Goal: Find contact information: Find contact information

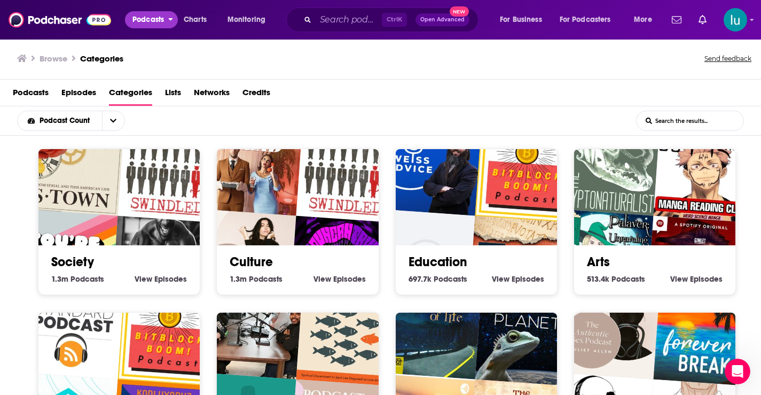
click at [151, 18] on span "Podcasts" at bounding box center [148, 19] width 32 height 15
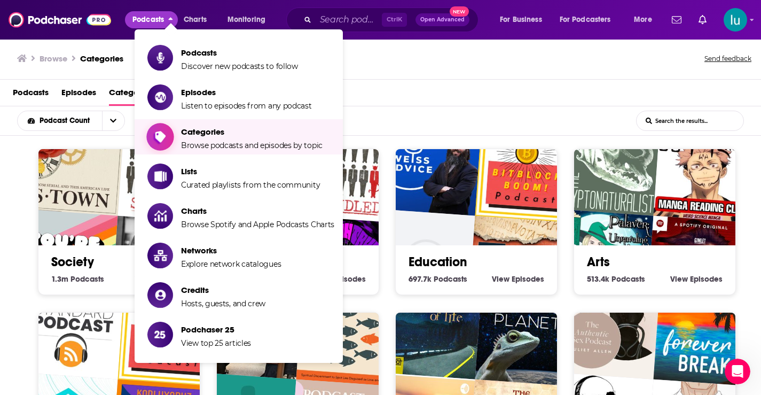
click at [226, 140] on span "Categories Browse podcasts and episodes by topic" at bounding box center [252, 136] width 142 height 27
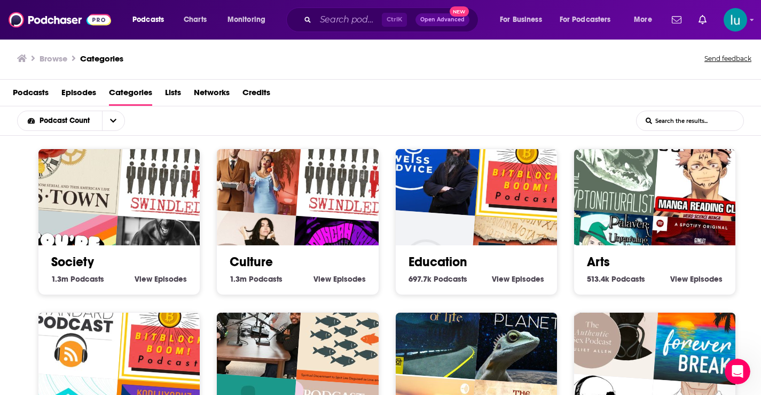
click at [44, 289] on div "Society 1.3m Society Podcasts View Society Episodes" at bounding box center [119, 221] width 162 height 146
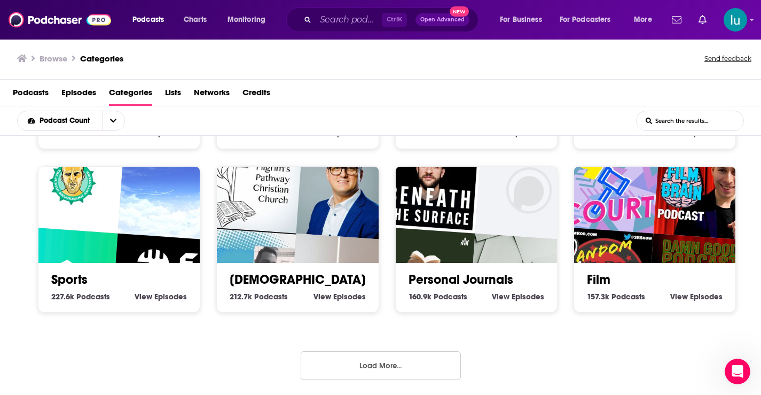
scroll to position [2, 0]
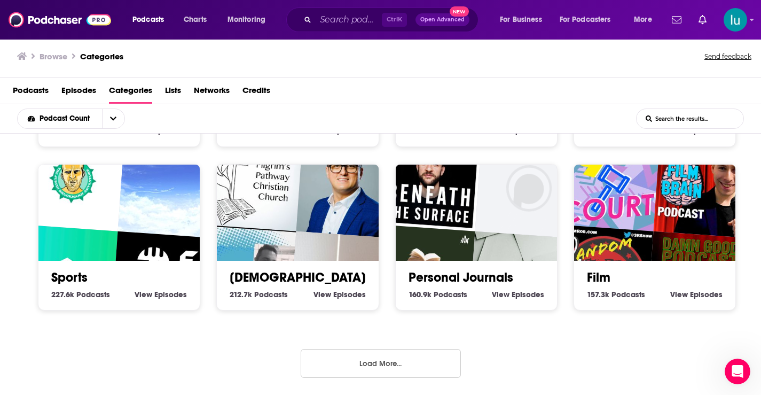
click at [372, 363] on button "Load More..." at bounding box center [381, 363] width 160 height 29
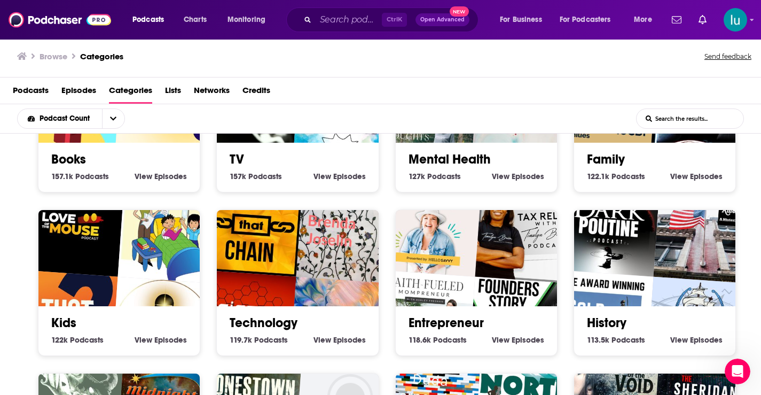
scroll to position [772, 0]
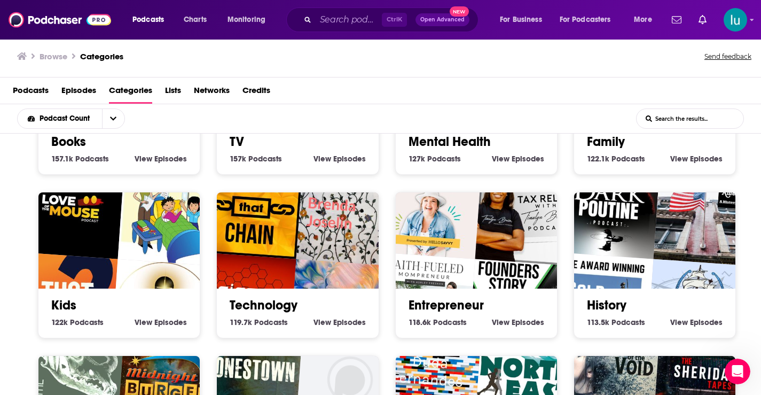
click at [43, 325] on div "Kids 122k Kids Podcasts View Kids Episodes" at bounding box center [119, 265] width 162 height 146
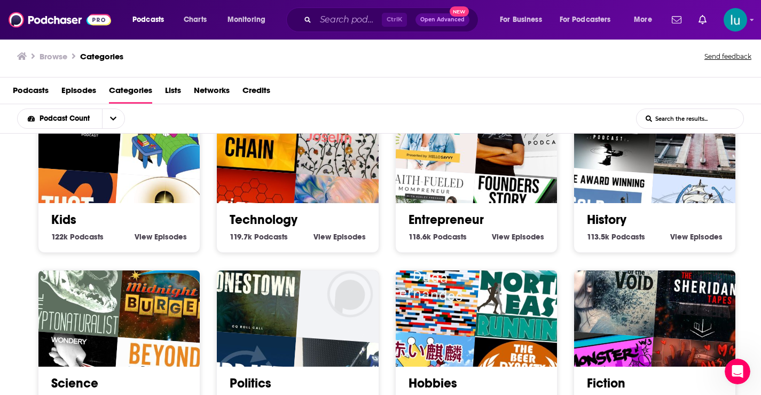
scroll to position [879, 0]
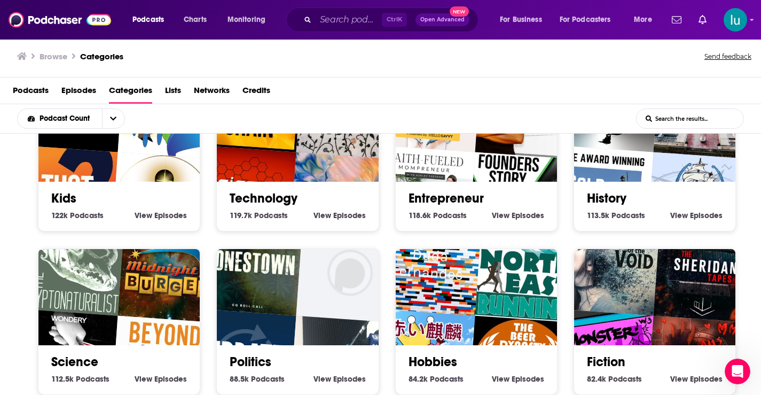
click at [623, 299] on img "The Call of the Void" at bounding box center [609, 264] width 104 height 104
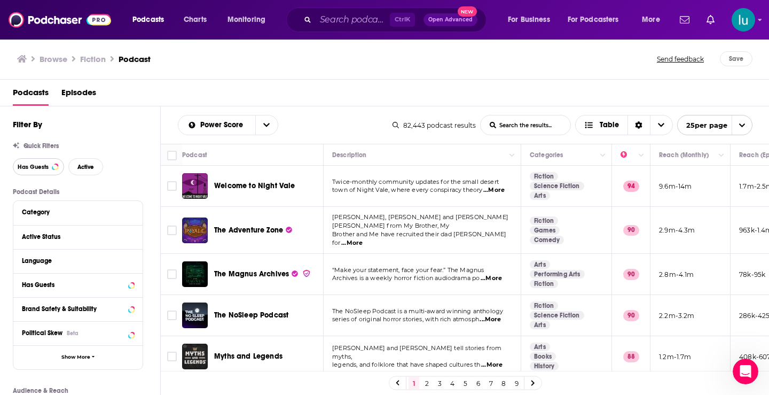
click at [43, 168] on span "Has Guests" at bounding box center [33, 167] width 31 height 6
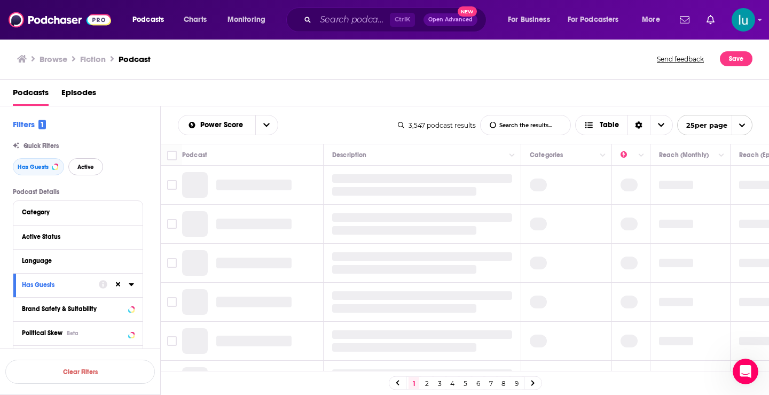
click at [91, 168] on span "Active" at bounding box center [85, 167] width 17 height 6
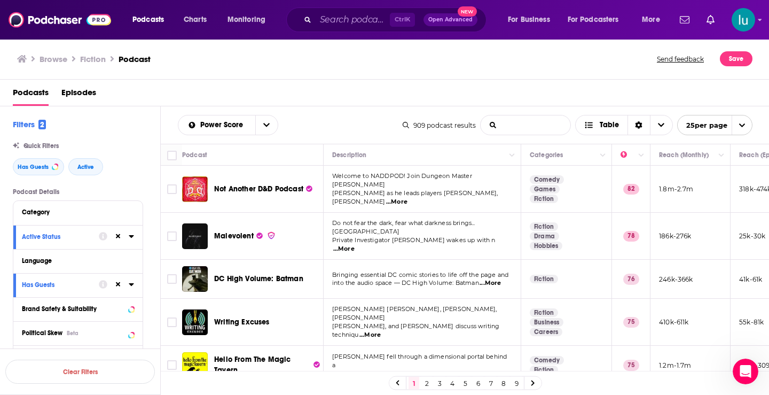
click at [493, 121] on input "List Search Input" at bounding box center [526, 124] width 90 height 19
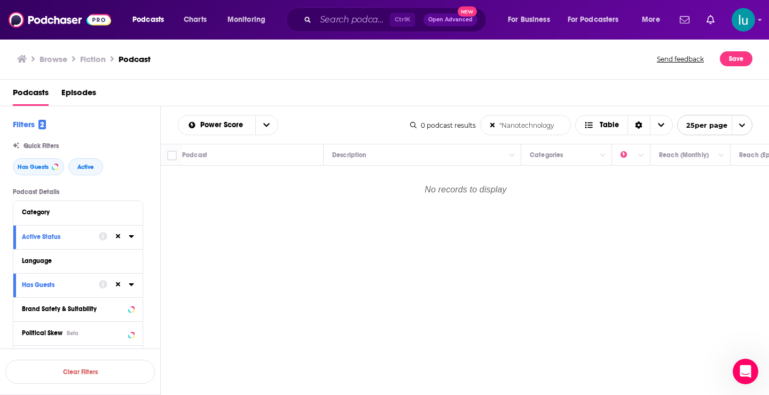
type input ""Nanotechnology""
drag, startPoint x: 562, startPoint y: 126, endPoint x: 475, endPoint y: 111, distance: 88.3
click at [475, 111] on div "Power Score "Nanotechnology" List Search Input Search the results... Table 0 po…" at bounding box center [465, 124] width 609 height 37
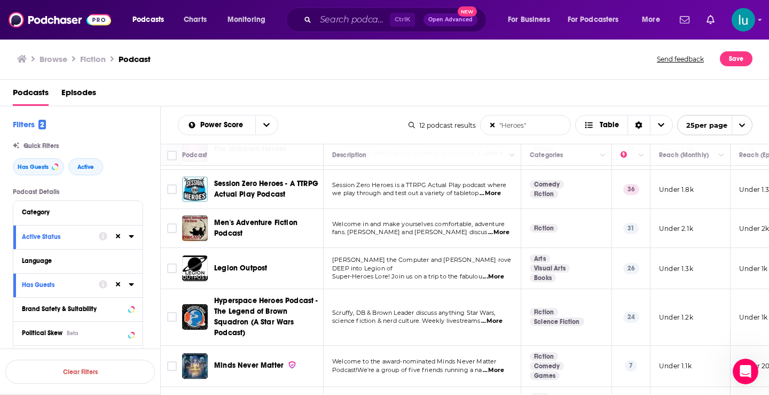
scroll to position [164, 0]
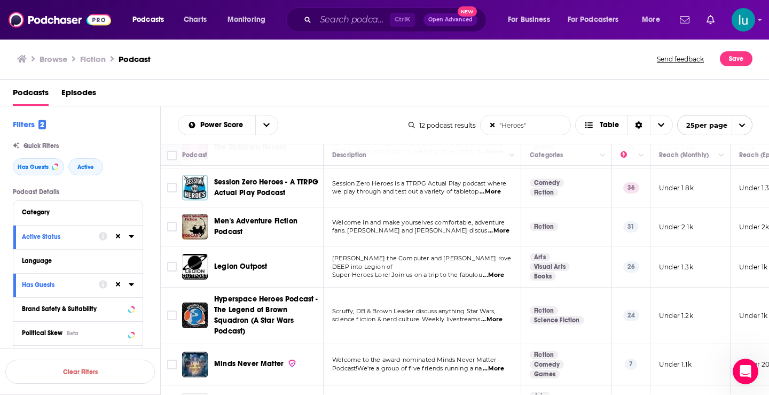
type input ""Heroes""
click at [502, 318] on span "...More" at bounding box center [491, 319] width 21 height 9
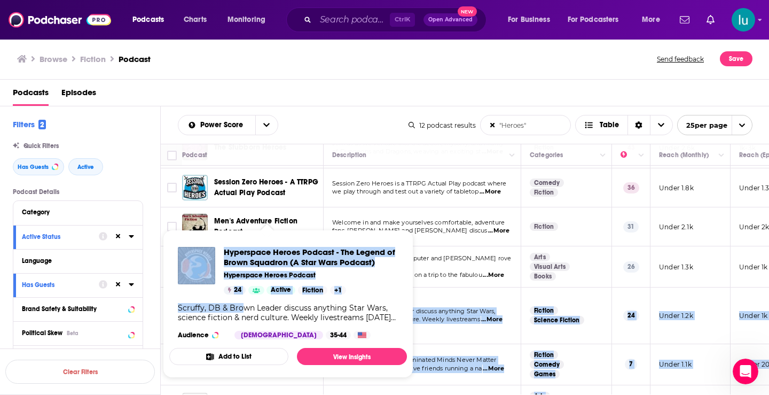
drag, startPoint x: 218, startPoint y: 290, endPoint x: 242, endPoint y: 311, distance: 32.6
click at [242, 311] on div "Podcasts Charts Monitoring Ctrl K Open Advanced New For Business For Podcasters…" at bounding box center [384, 197] width 769 height 395
copy div "yperspace Heroes Podcast - The Legend of Brown Squadron (A Star Wars Podcast) […"
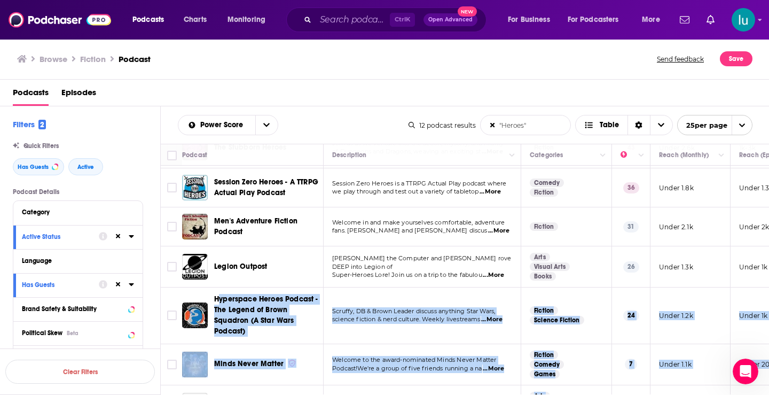
click at [496, 319] on span "...More" at bounding box center [491, 319] width 21 height 9
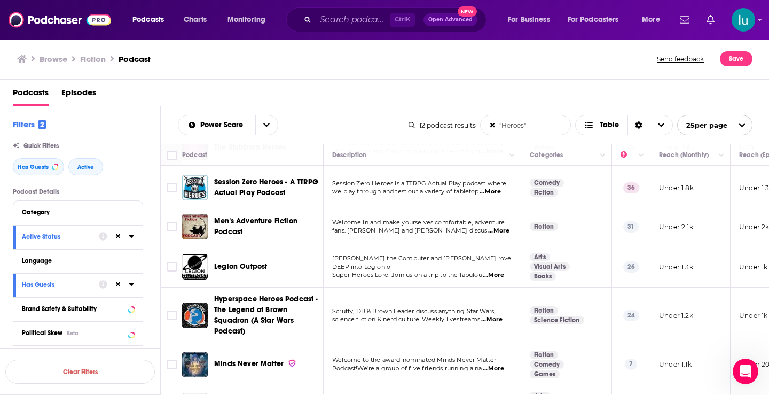
drag, startPoint x: 567, startPoint y: 301, endPoint x: 574, endPoint y: 301, distance: 6.9
click at [492, 368] on span "...More" at bounding box center [493, 368] width 21 height 9
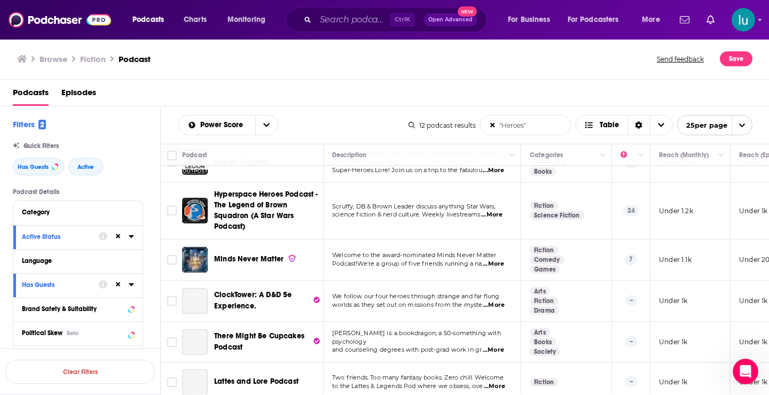
scroll to position [283, 0]
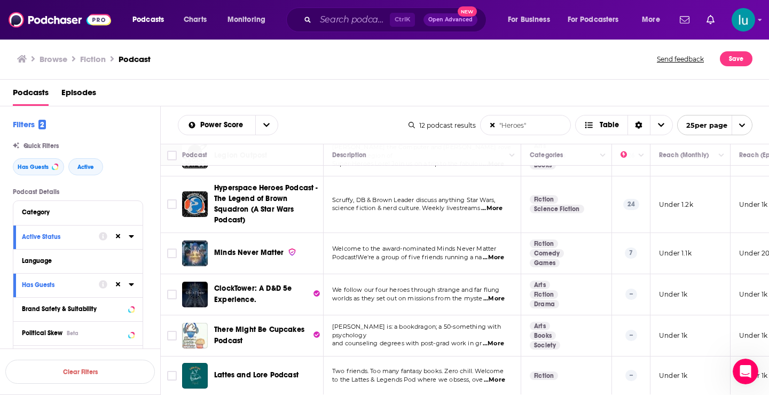
click at [498, 375] on span "...More" at bounding box center [494, 379] width 21 height 9
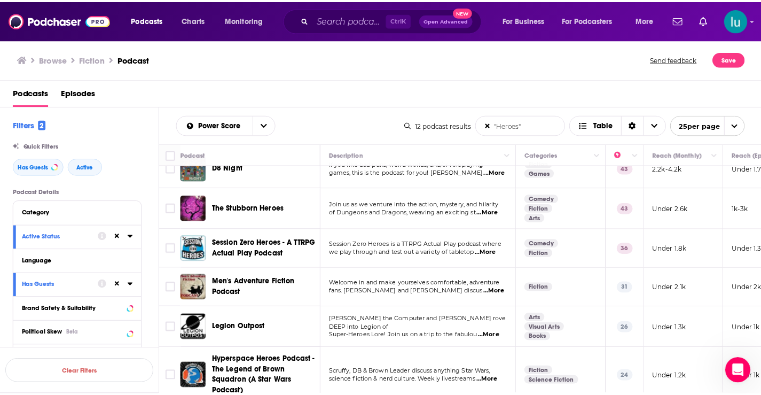
scroll to position [0, 0]
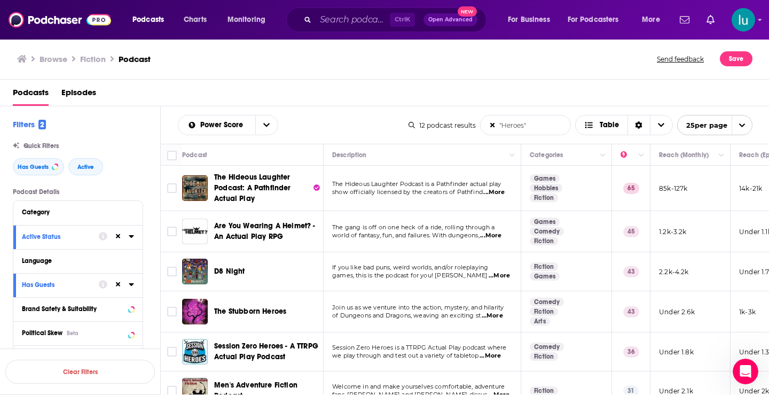
drag, startPoint x: 507, startPoint y: 119, endPoint x: 481, endPoint y: 104, distance: 29.9
click at [482, 118] on input ""Heroes"" at bounding box center [526, 124] width 90 height 19
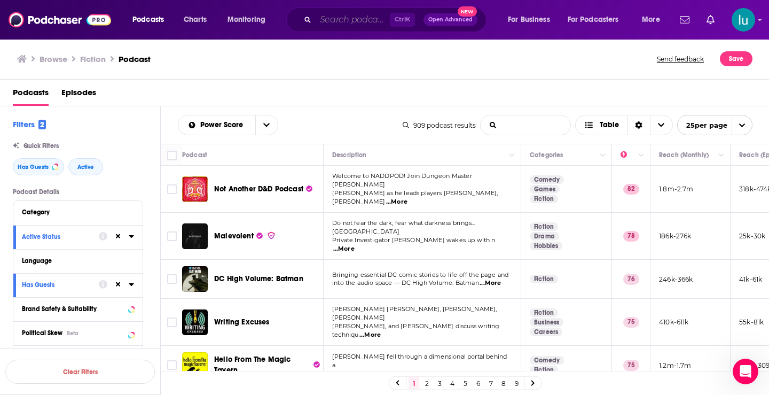
click at [347, 20] on input "Search podcasts, credits, & more..." at bounding box center [353, 19] width 74 height 17
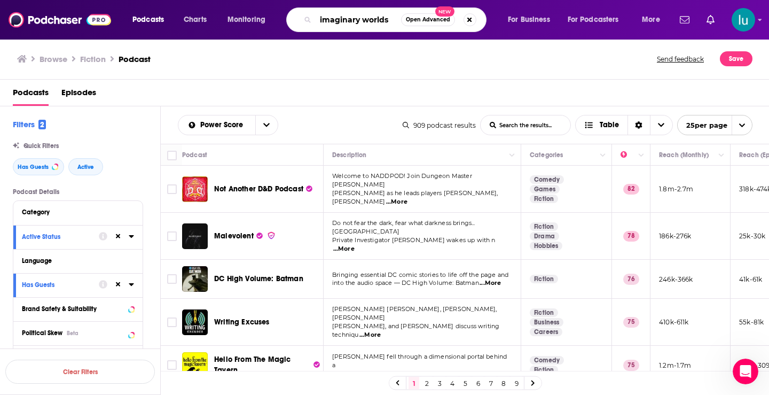
type input "imaginary worlds"
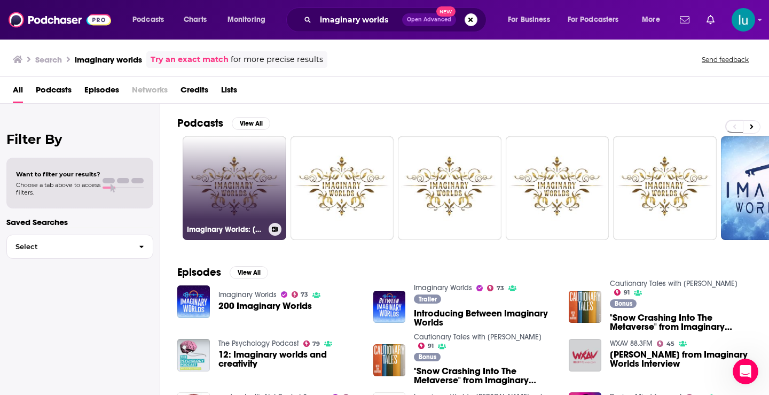
click at [230, 179] on link "Imaginary Worlds: [PERSON_NAME] och Skulpture" at bounding box center [235, 188] width 104 height 104
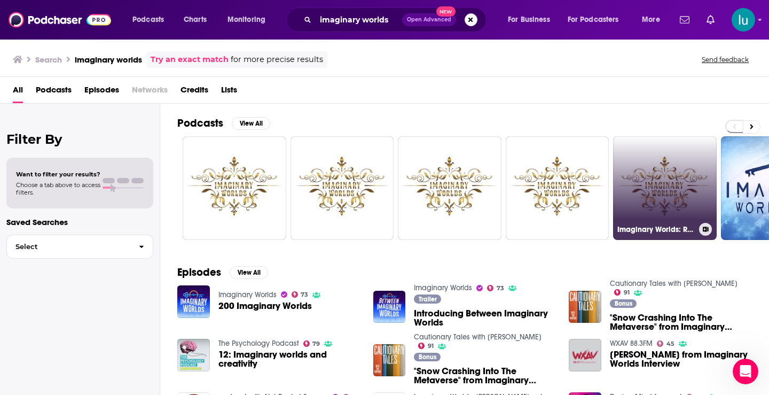
click at [644, 202] on link "Imaginary Worlds: Rózsaművészet és [PERSON_NAME]" at bounding box center [665, 188] width 104 height 104
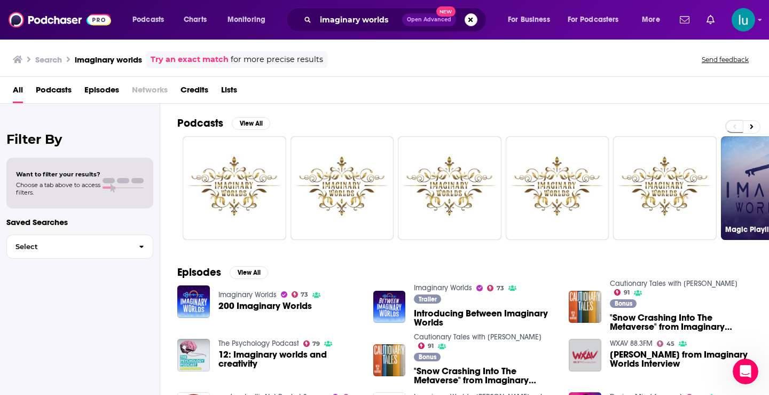
click at [748, 189] on link "Magic Playlist - Imaginary Worlds" at bounding box center [773, 188] width 104 height 104
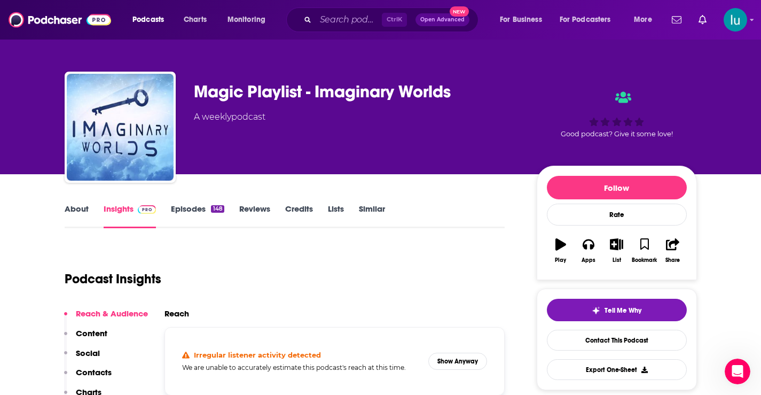
click at [192, 210] on link "Episodes 148" at bounding box center [197, 215] width 53 height 25
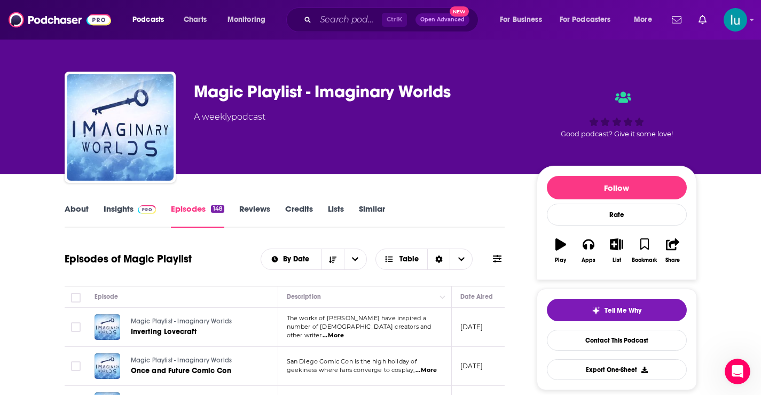
click at [77, 208] on link "About" at bounding box center [77, 215] width 24 height 25
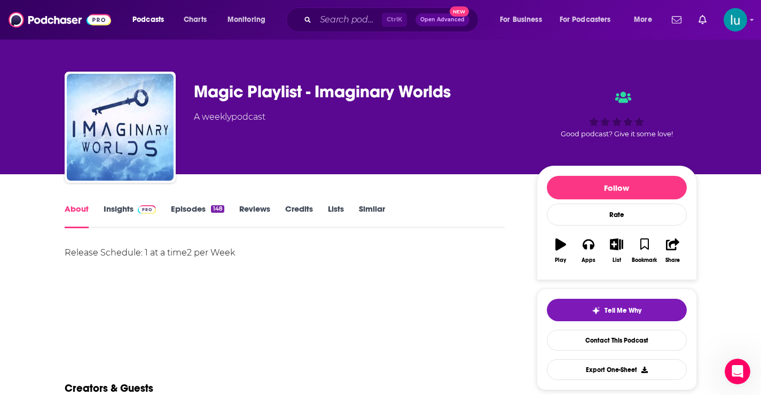
click at [112, 208] on link "Insights" at bounding box center [130, 215] width 53 height 25
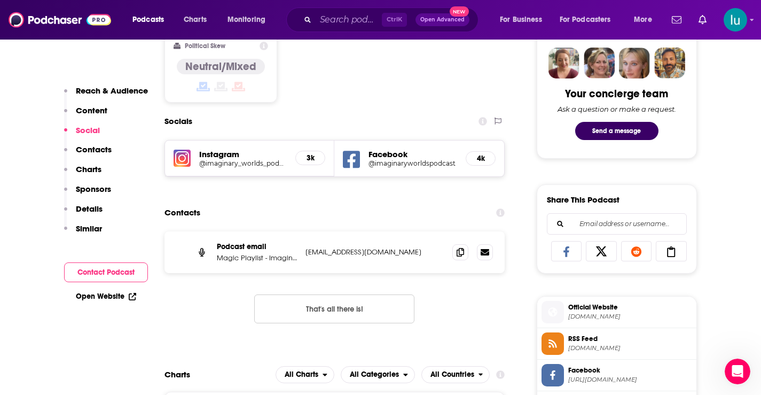
scroll to position [532, 0]
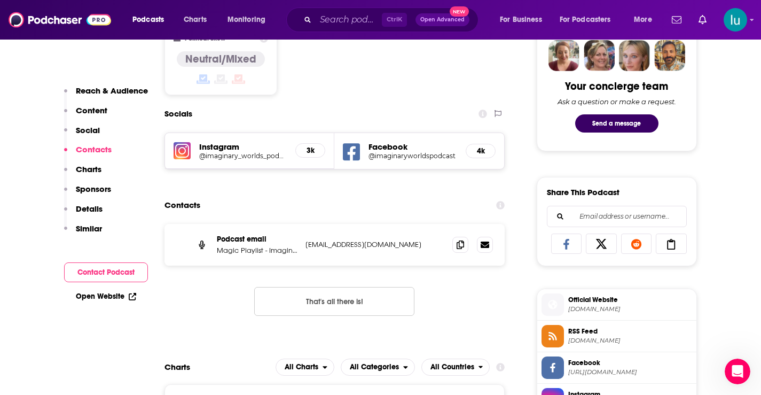
drag, startPoint x: 435, startPoint y: 248, endPoint x: 303, endPoint y: 243, distance: 132.0
click at [301, 243] on div "Podcast email Magic Playlist - Imaginary Worlds [EMAIL_ADDRESS][DOMAIN_NAME] [E…" at bounding box center [334, 245] width 341 height 42
copy p "[EMAIL_ADDRESS][DOMAIN_NAME]"
click at [324, 18] on input "Search podcasts, credits, & more..." at bounding box center [349, 19] width 66 height 17
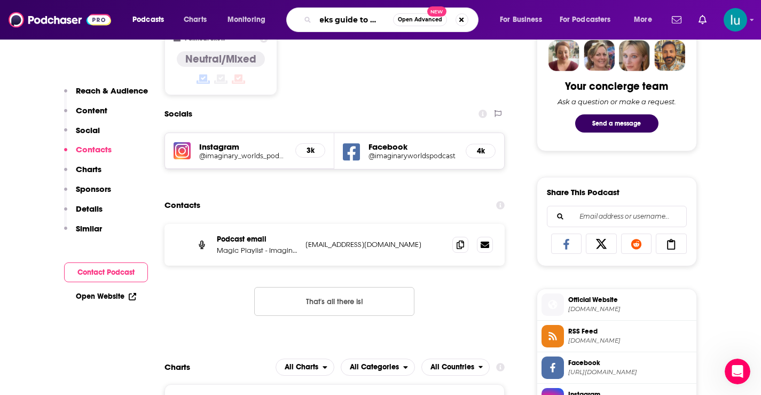
scroll to position [0, 9]
type input "geeks guide to galaxy"
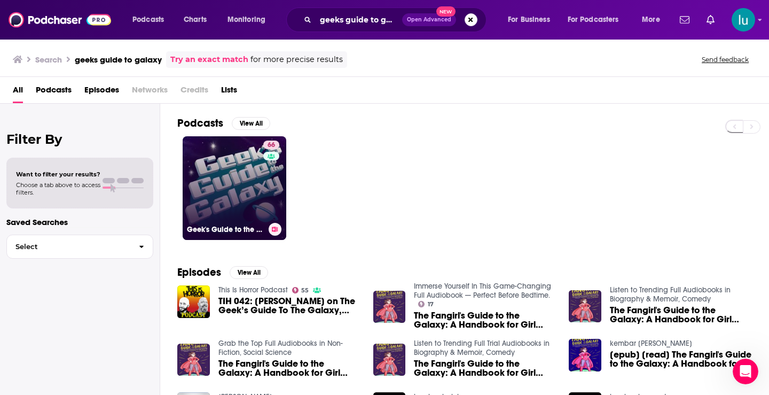
click at [222, 181] on link "66 Geek's Guide to the Galaxy - A Science Fiction Podcast" at bounding box center [235, 188] width 104 height 104
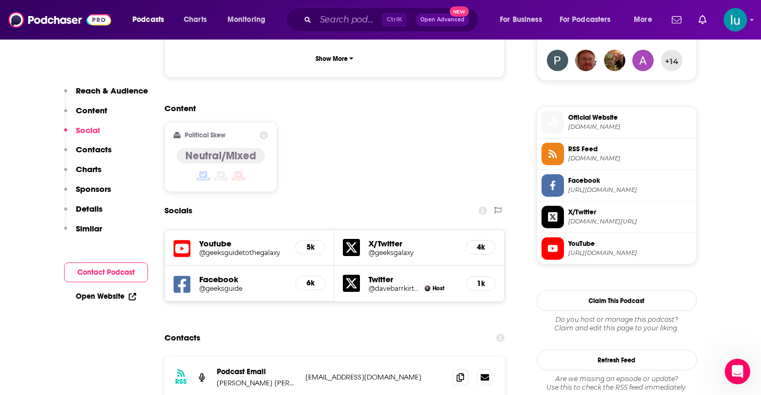
scroll to position [814, 0]
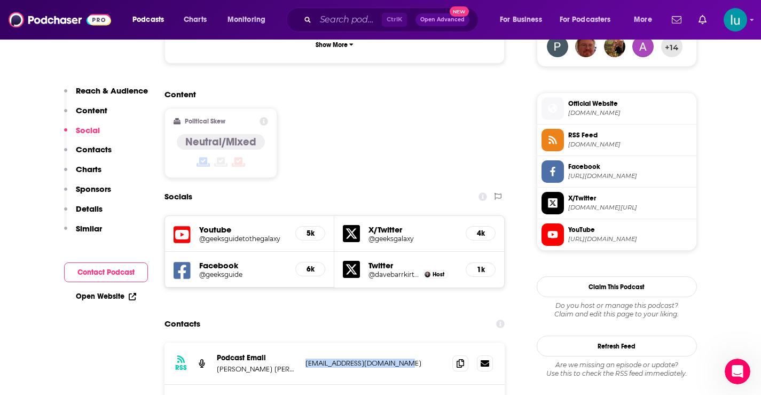
drag, startPoint x: 405, startPoint y: 287, endPoint x: 303, endPoint y: 287, distance: 102.0
click at [303, 342] on div "RSS Podcast Email [PERSON_NAME] [PERSON_NAME] [EMAIL_ADDRESS][DOMAIN_NAME] [EMA…" at bounding box center [334, 363] width 341 height 42
copy p "[EMAIL_ADDRESS][DOMAIN_NAME]"
drag, startPoint x: 393, startPoint y: 331, endPoint x: 310, endPoint y: 328, distance: 82.3
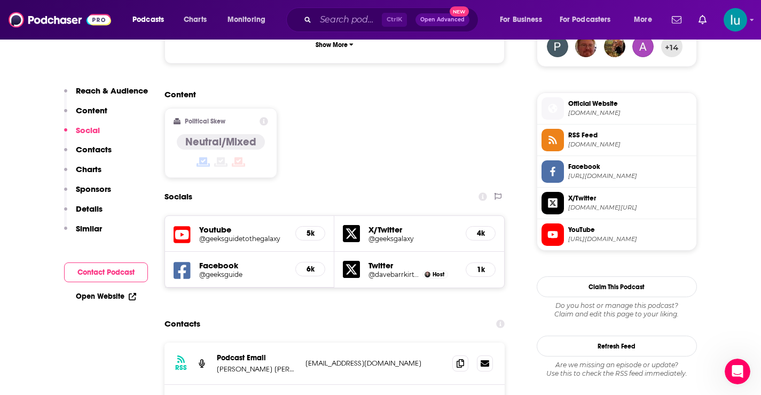
copy p "[EMAIL_ADDRESS][DOMAIN_NAME]"
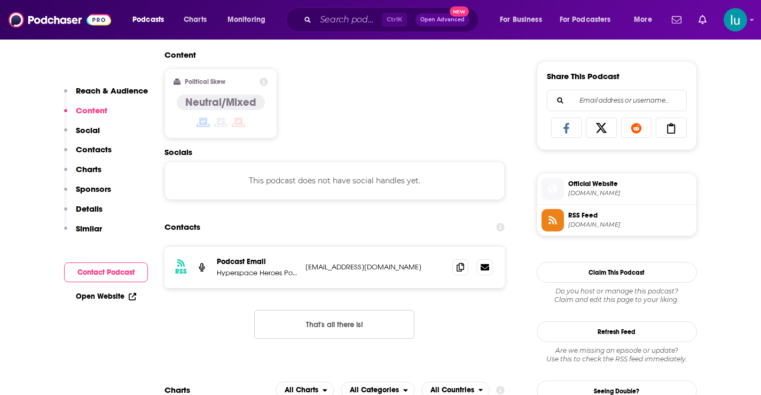
scroll to position [656, 0]
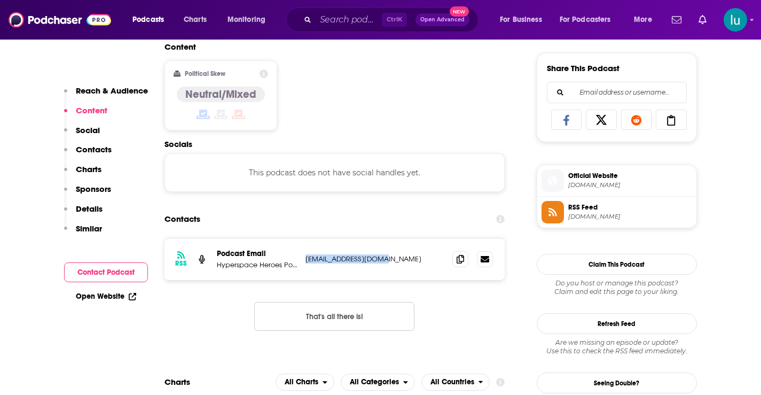
drag, startPoint x: 389, startPoint y: 257, endPoint x: 301, endPoint y: 261, distance: 88.2
click at [301, 261] on div "RSS Podcast Email Hyperspace Heroes Podcast bigaaron@charter.net bigaaron@chart…" at bounding box center [334, 259] width 341 height 42
copy p "bigaaron@charter.net"
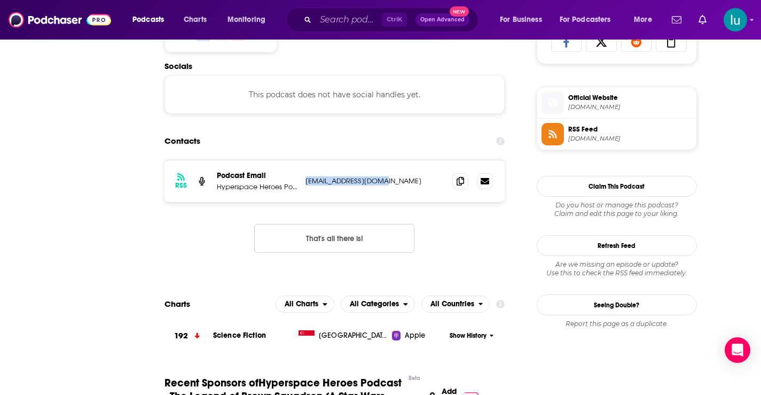
scroll to position [0, 0]
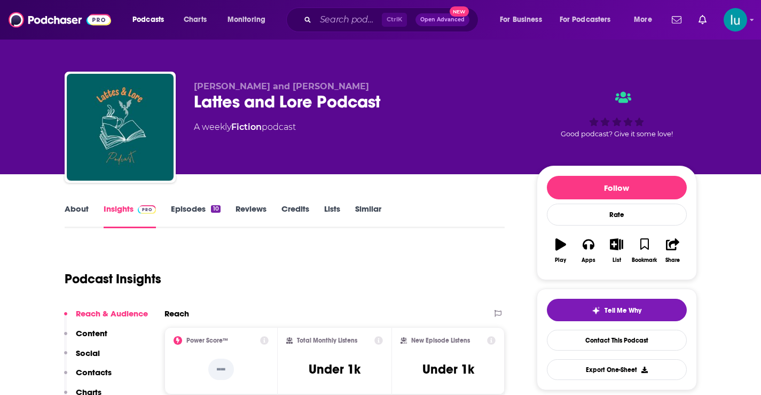
click at [187, 208] on link "Episodes 10" at bounding box center [195, 215] width 49 height 25
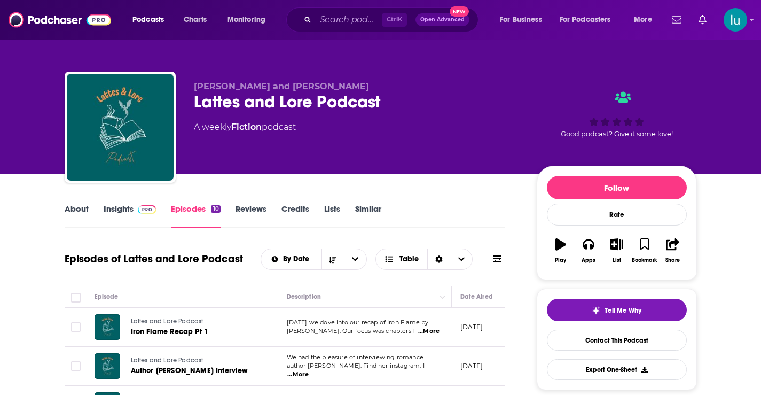
click at [427, 331] on span "...More" at bounding box center [428, 331] width 21 height 9
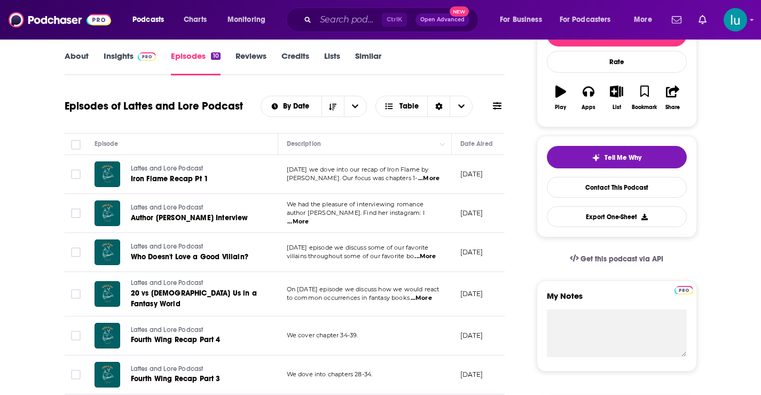
scroll to position [155, 0]
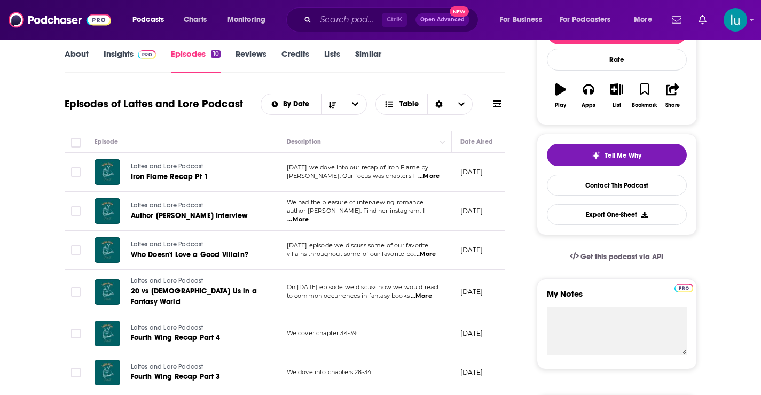
click at [427, 253] on span "...More" at bounding box center [424, 254] width 21 height 9
click at [423, 296] on span "...More" at bounding box center [421, 296] width 21 height 9
